Goal: Transaction & Acquisition: Purchase product/service

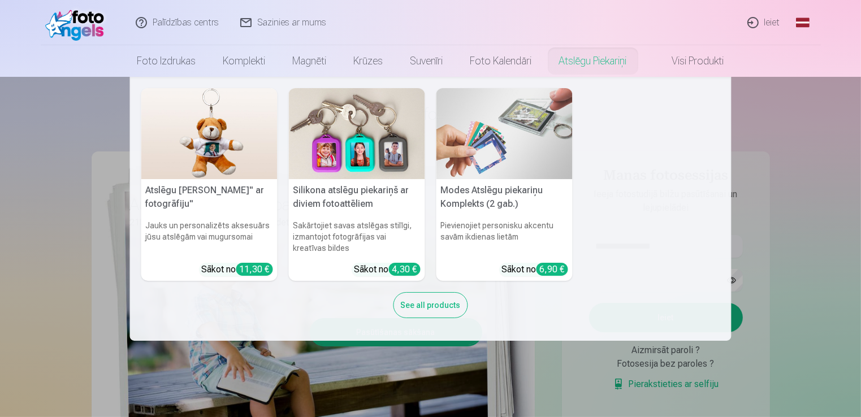
click at [836, 217] on nav "Atslēgu piekariņš Lācītis" ar fotogrāfiju" Jauks un personalizēts aksesuārs jūs…" at bounding box center [430, 209] width 861 height 264
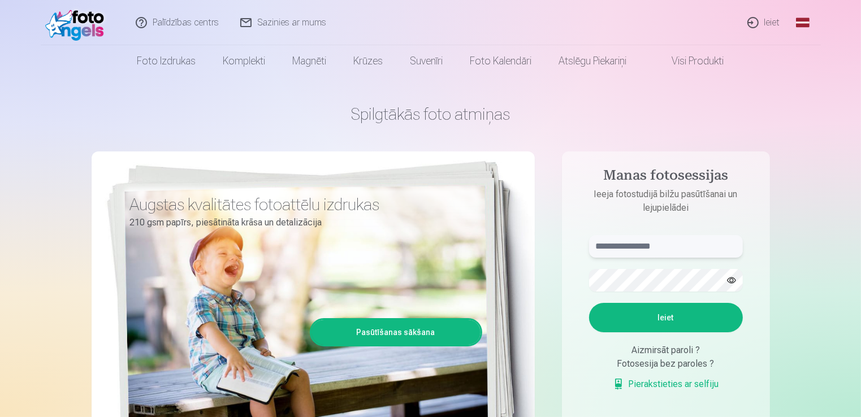
click at [684, 244] on input "text" at bounding box center [666, 246] width 154 height 23
type input "**********"
click at [660, 323] on button "Ieiet" at bounding box center [666, 317] width 154 height 29
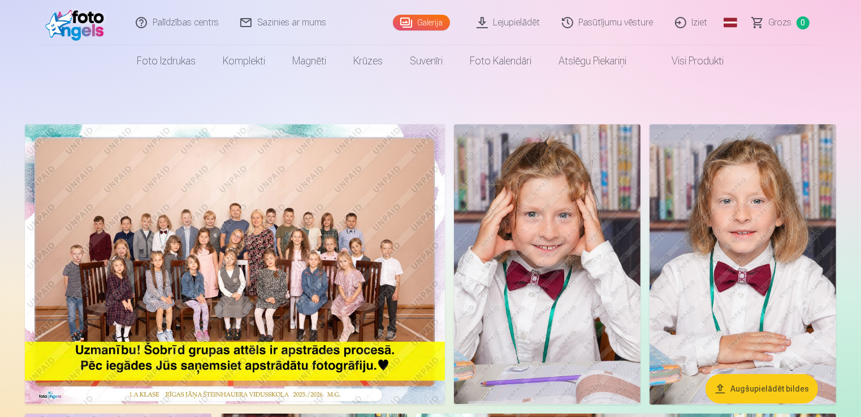
click at [309, 303] on img at bounding box center [235, 264] width 420 height 280
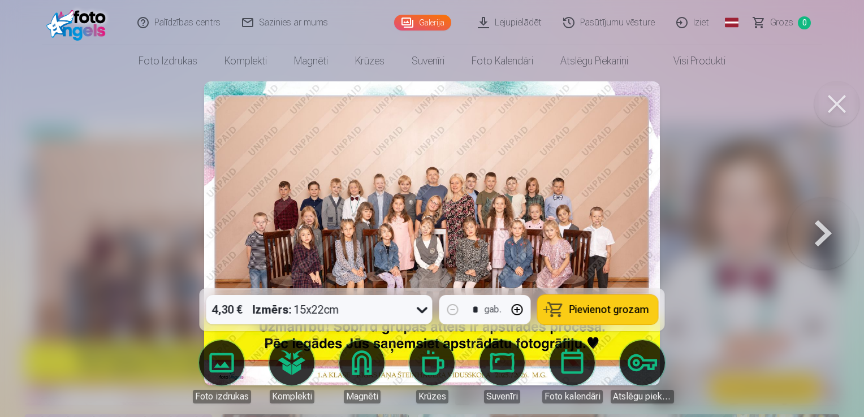
click at [824, 236] on button at bounding box center [823, 233] width 72 height 87
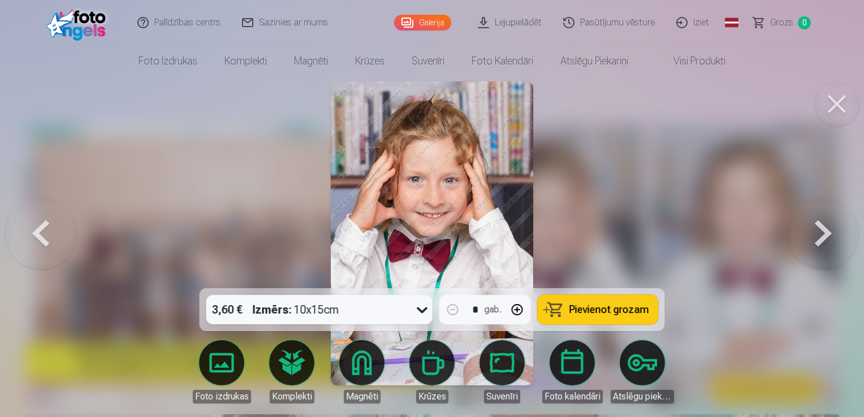
click at [830, 99] on button at bounding box center [836, 103] width 45 height 45
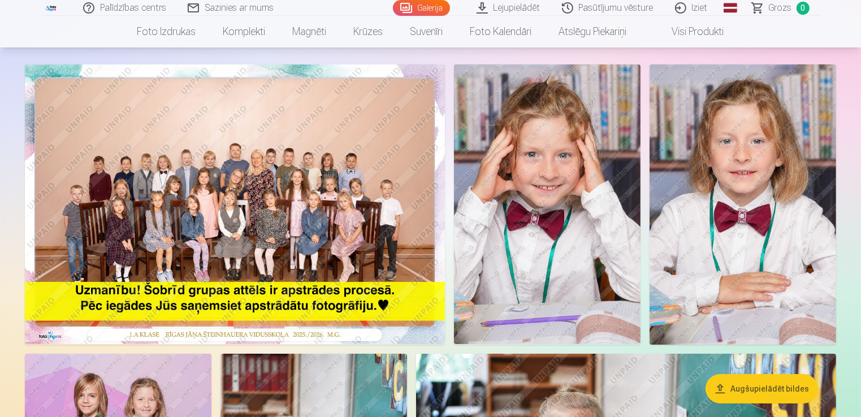
scroll to position [57, 0]
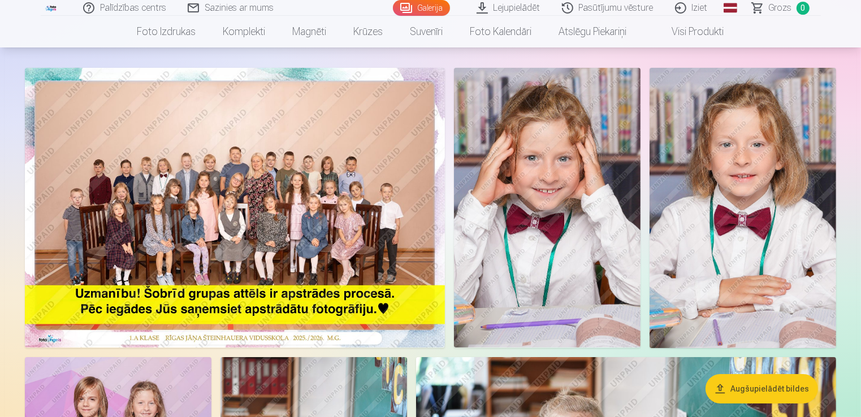
click at [325, 234] on img at bounding box center [235, 208] width 420 height 280
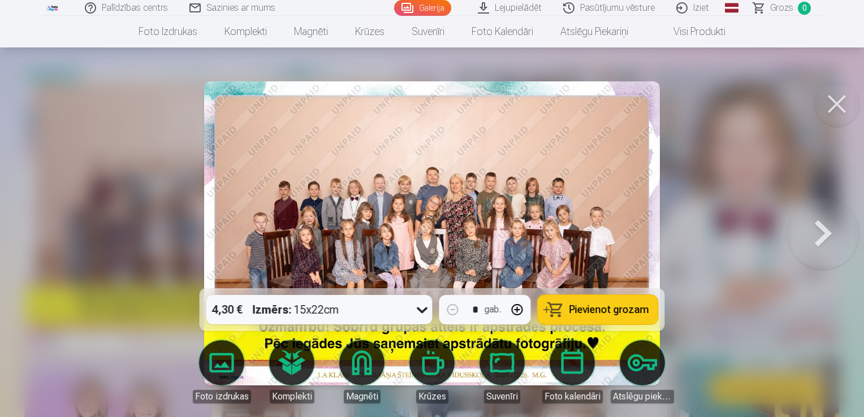
click at [569, 308] on button "Pievienot grozam" at bounding box center [597, 309] width 120 height 29
click at [843, 114] on button at bounding box center [836, 103] width 45 height 45
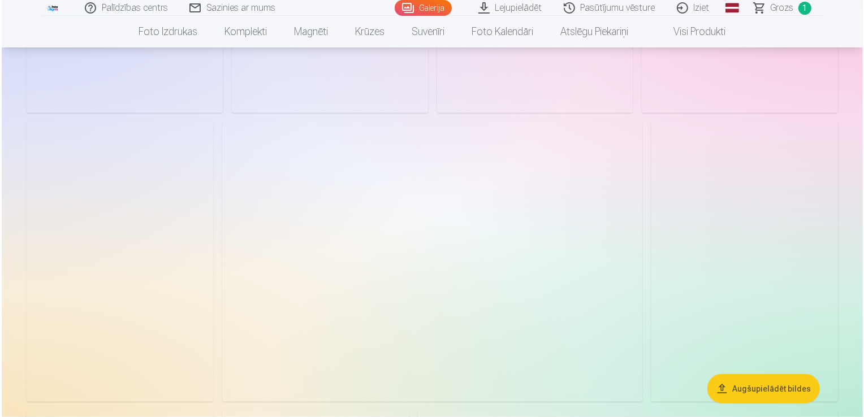
scroll to position [1300, 0]
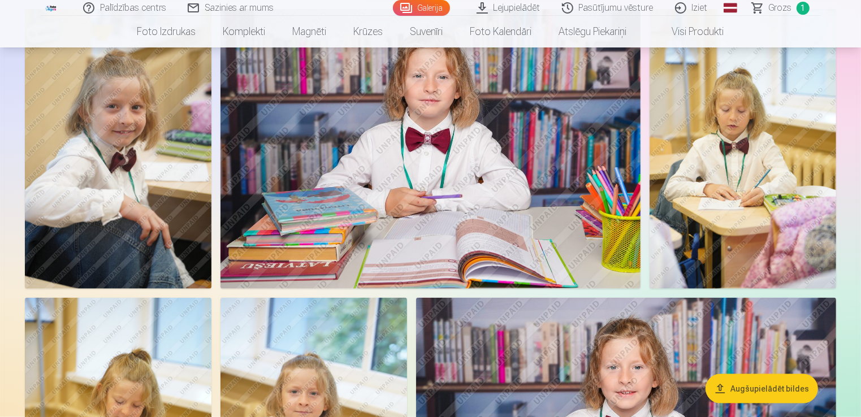
click at [147, 263] on img at bounding box center [118, 149] width 186 height 280
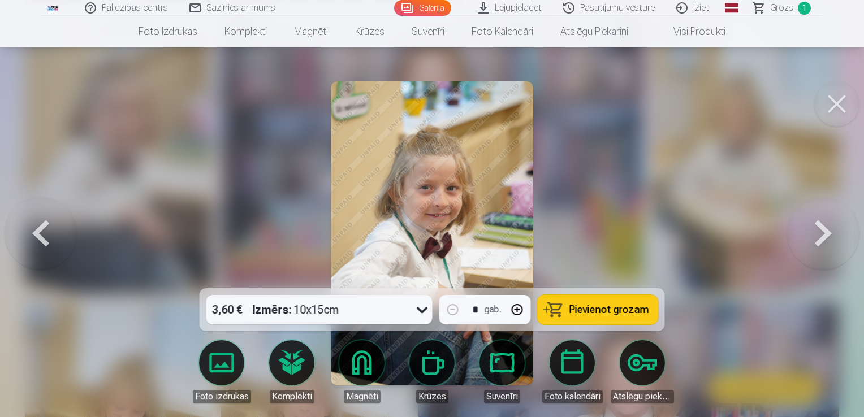
click at [586, 302] on button "Pievienot grozam" at bounding box center [597, 309] width 120 height 29
click at [791, 11] on span "Grozs" at bounding box center [781, 8] width 23 height 14
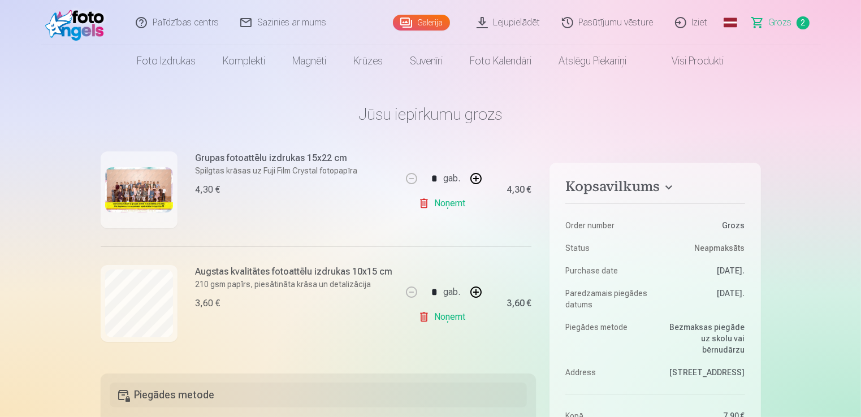
click at [787, 29] on link "Grozs 2" at bounding box center [780, 22] width 79 height 45
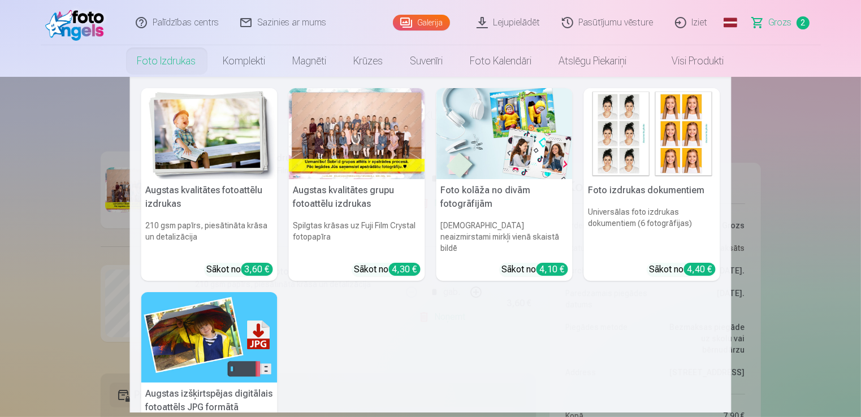
click at [53, 264] on nav "Augstas kvalitātes fotoattēlu izdrukas 210 gsm papīrs, piesātināta krāsa un det…" at bounding box center [430, 245] width 861 height 336
click at [164, 67] on link "Foto izdrukas" at bounding box center [167, 61] width 86 height 32
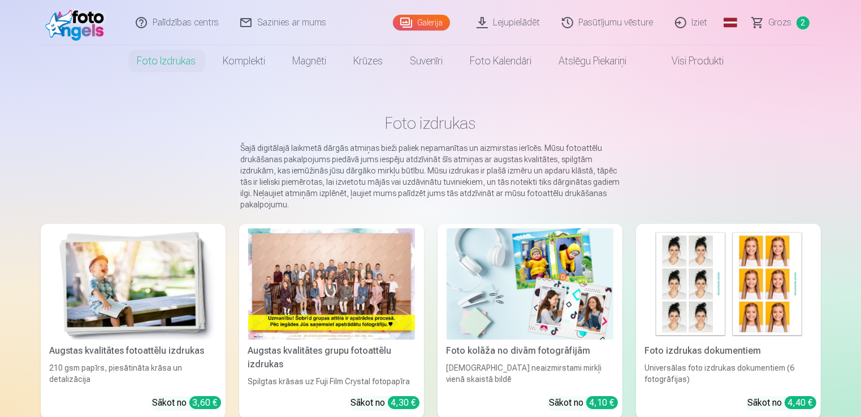
click at [421, 18] on link "Galerija" at bounding box center [421, 23] width 57 height 16
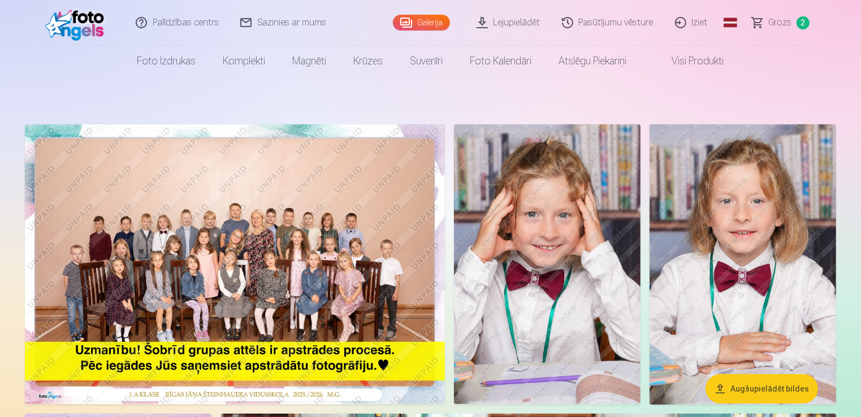
click at [502, 29] on link "Lejupielādēt" at bounding box center [508, 22] width 85 height 45
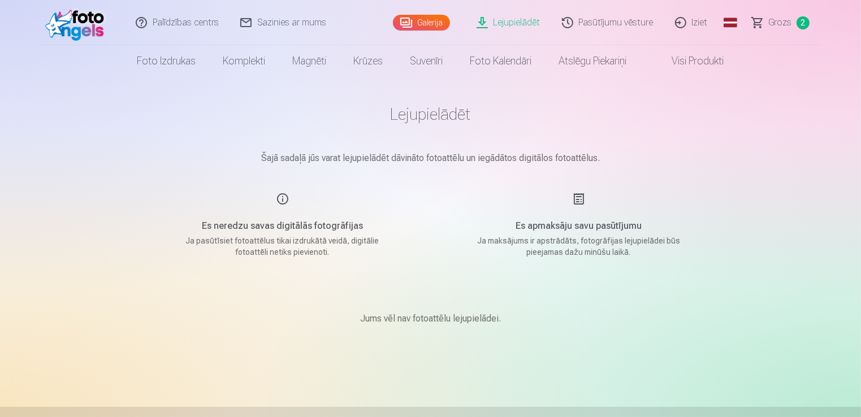
click at [434, 27] on link "Galerija" at bounding box center [421, 23] width 57 height 16
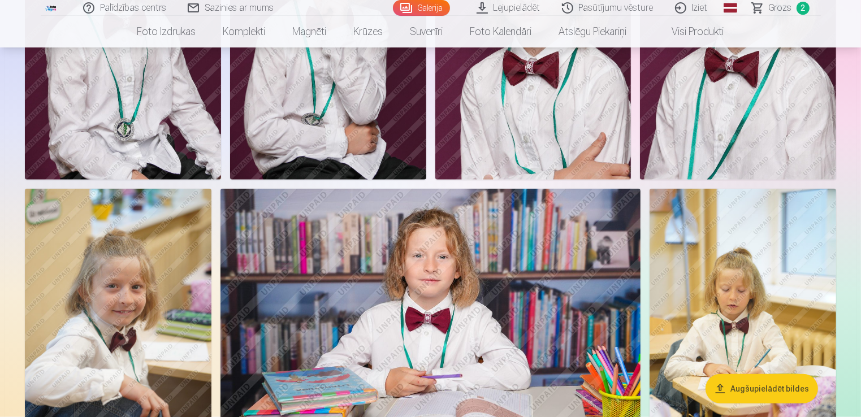
scroll to position [1243, 0]
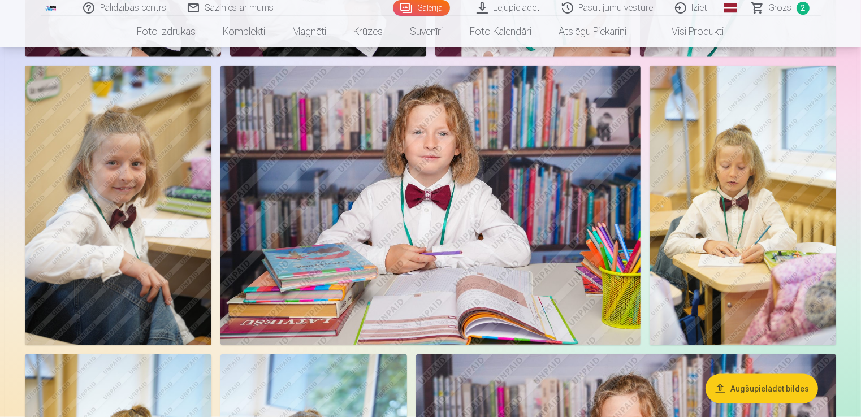
click at [166, 275] on img at bounding box center [118, 206] width 186 height 280
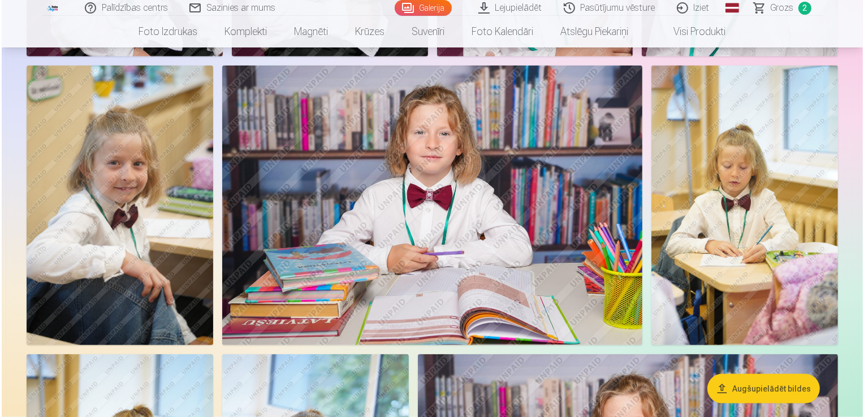
scroll to position [1246, 0]
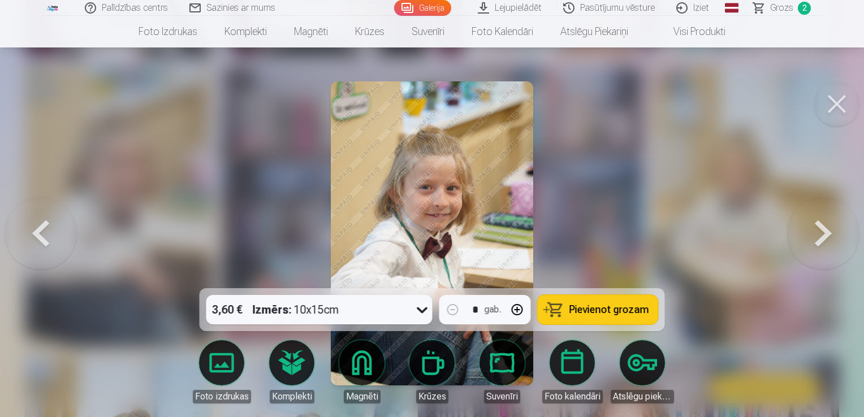
click at [416, 311] on icon at bounding box center [422, 310] width 18 height 18
click at [667, 179] on div at bounding box center [432, 208] width 864 height 417
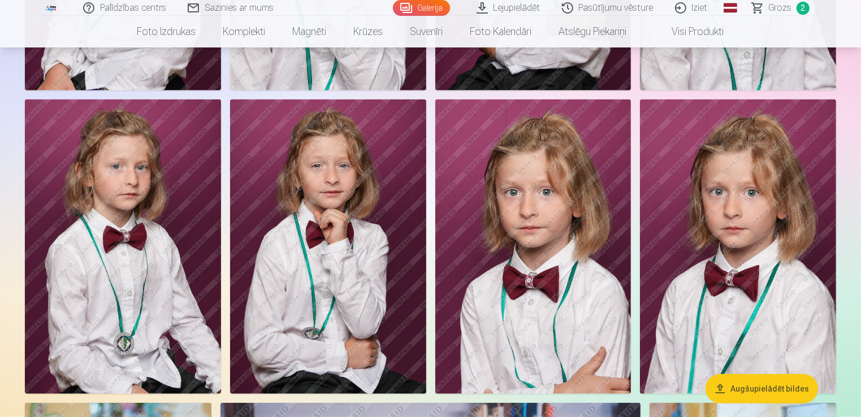
scroll to position [904, 0]
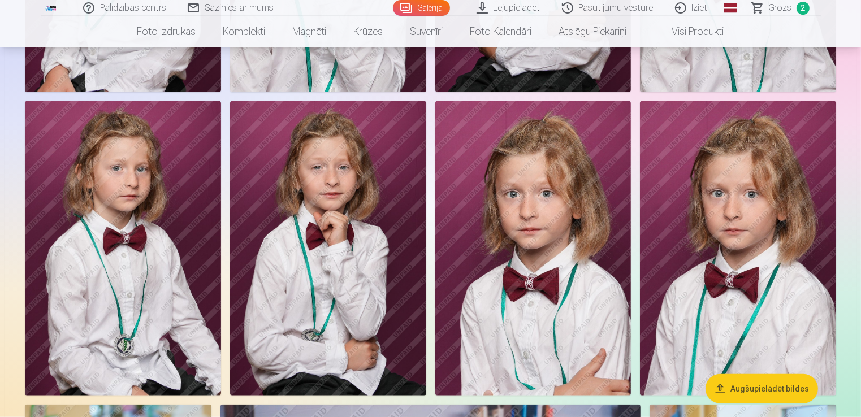
click at [745, 246] on img at bounding box center [738, 248] width 196 height 294
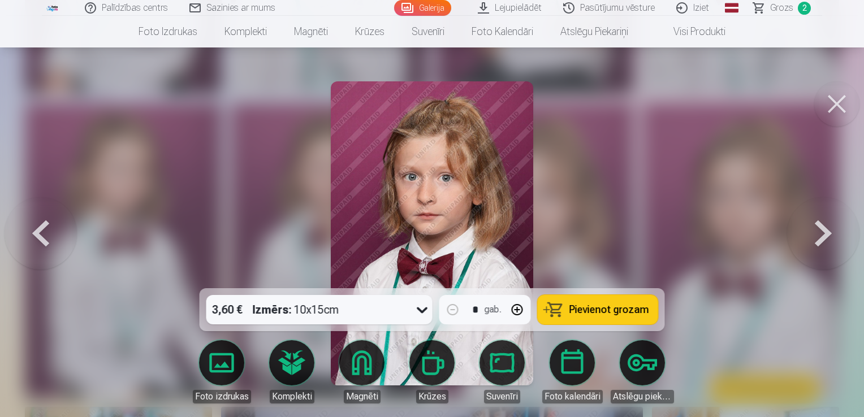
click at [518, 8] on link "Lejupielādēt" at bounding box center [509, 8] width 85 height 16
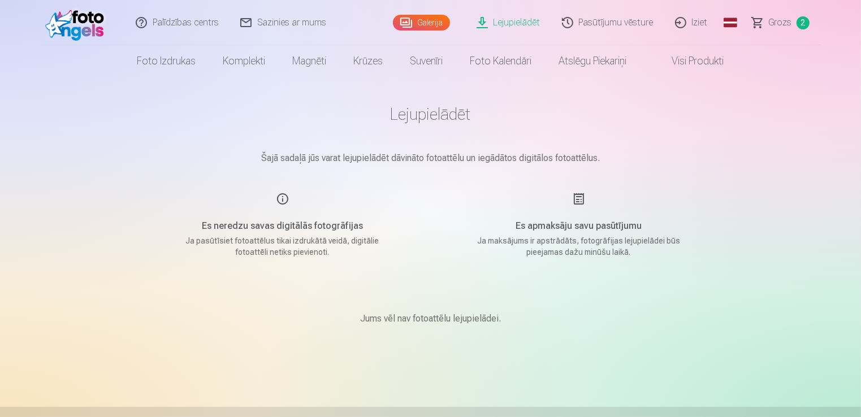
click at [508, 19] on link "Lejupielādēt" at bounding box center [508, 22] width 85 height 45
click at [432, 24] on link "Galerija" at bounding box center [421, 23] width 57 height 16
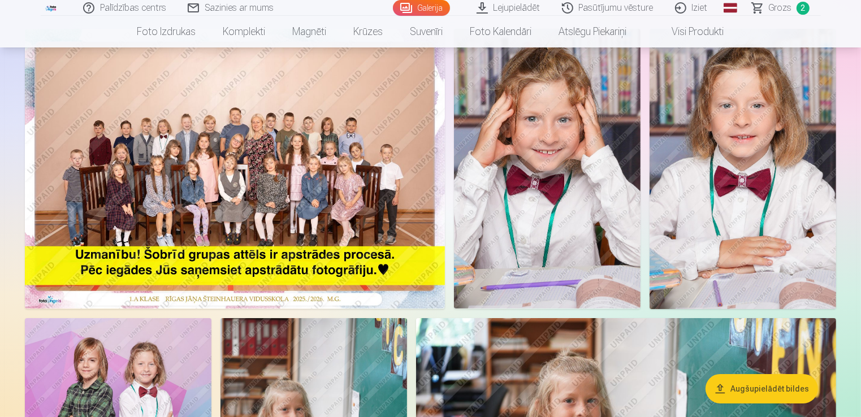
scroll to position [170, 0]
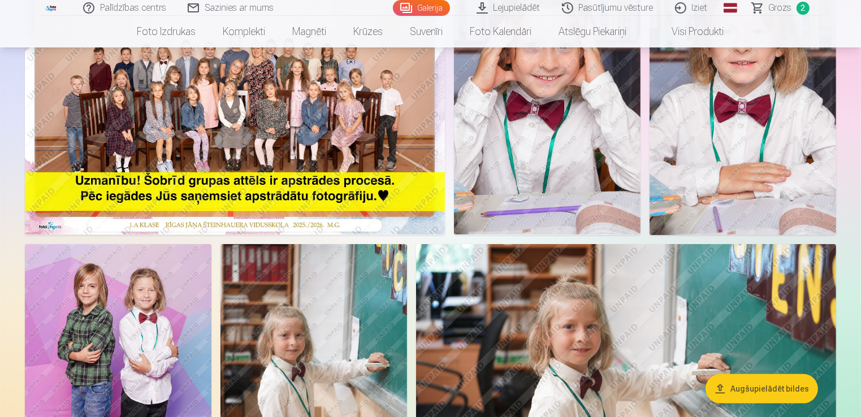
click at [275, 166] on img at bounding box center [235, 95] width 420 height 280
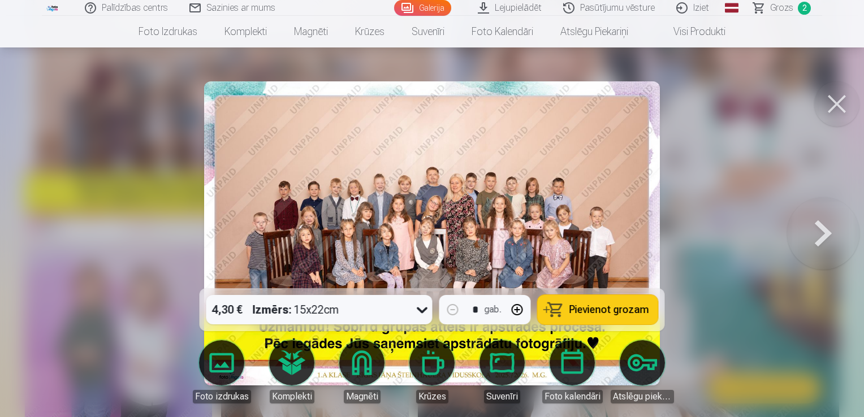
click at [420, 309] on icon at bounding box center [422, 310] width 18 height 18
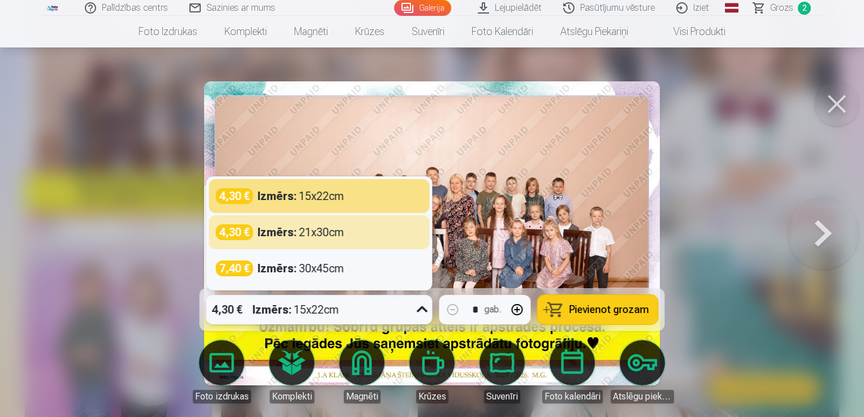
click at [748, 181] on div at bounding box center [432, 208] width 864 height 417
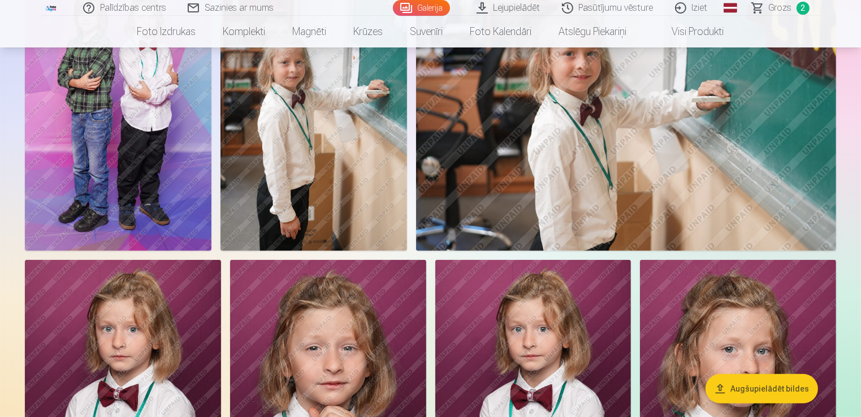
scroll to position [509, 0]
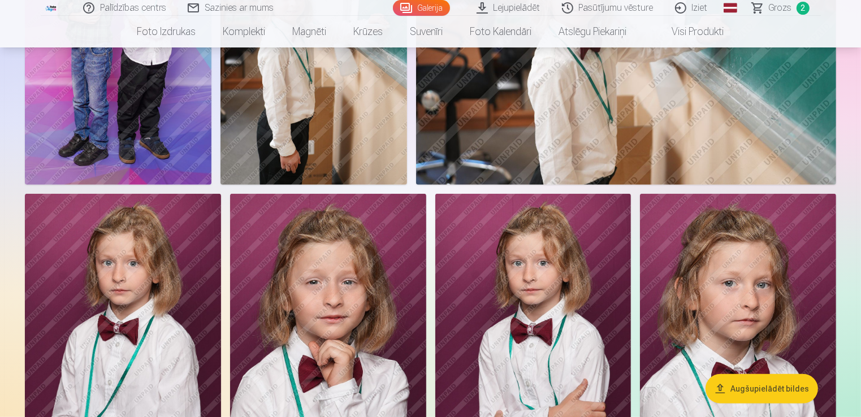
click at [776, 389] on button "Augšupielādēt bildes" at bounding box center [761, 388] width 112 height 29
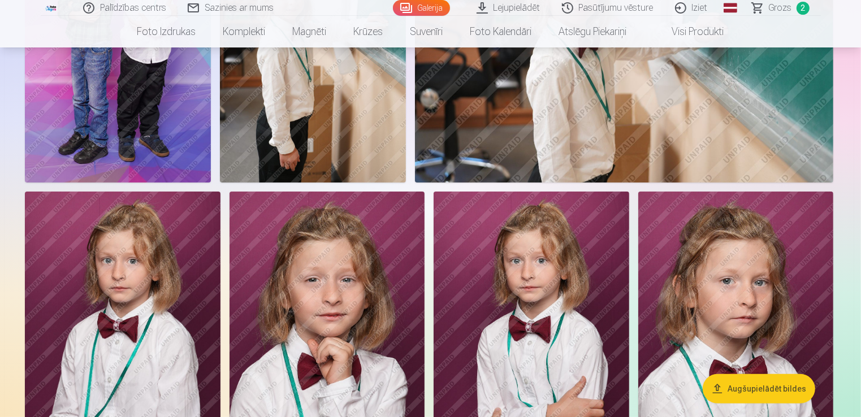
scroll to position [509, 0]
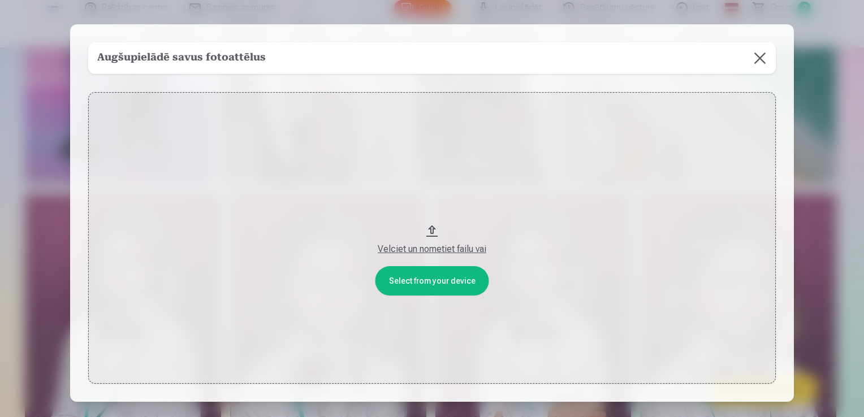
click at [751, 64] on button at bounding box center [760, 58] width 32 height 32
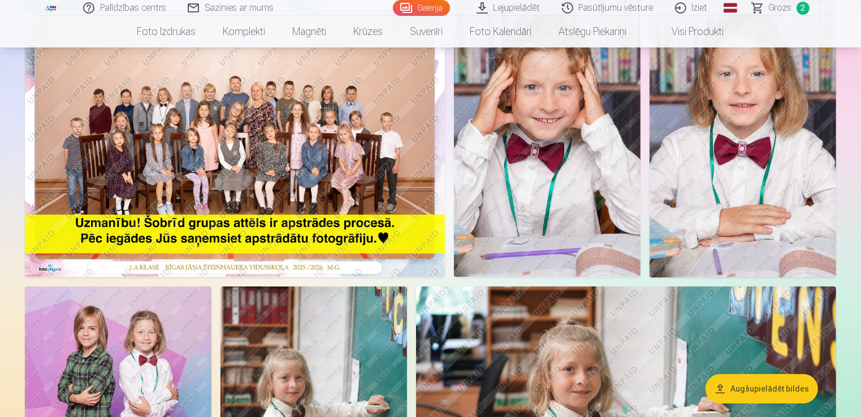
scroll to position [0, 0]
